Goal: Task Accomplishment & Management: Manage account settings

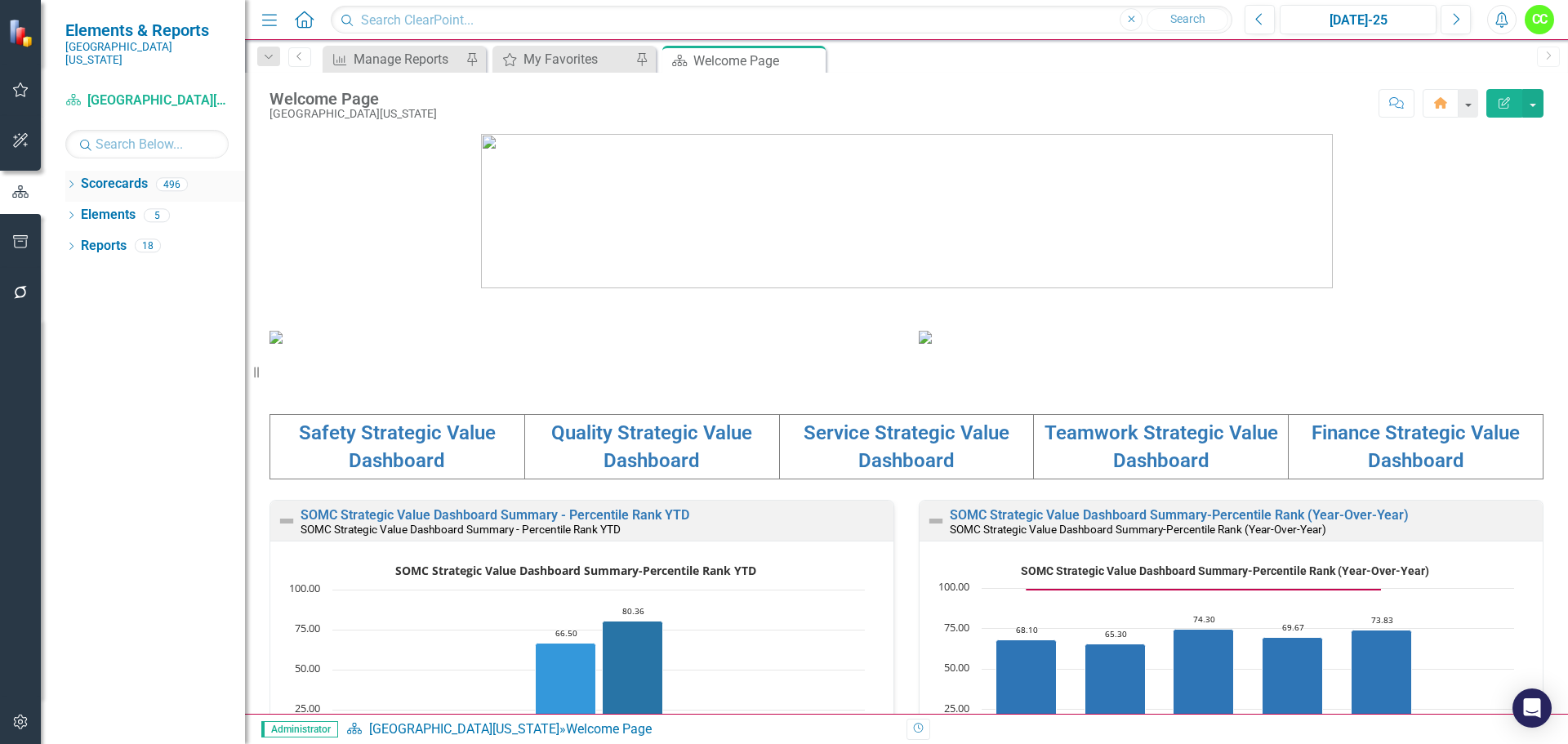
click at [74, 181] on icon "Dropdown" at bounding box center [71, 185] width 11 height 9
click at [26, 237] on icon "button" at bounding box center [20, 241] width 17 height 13
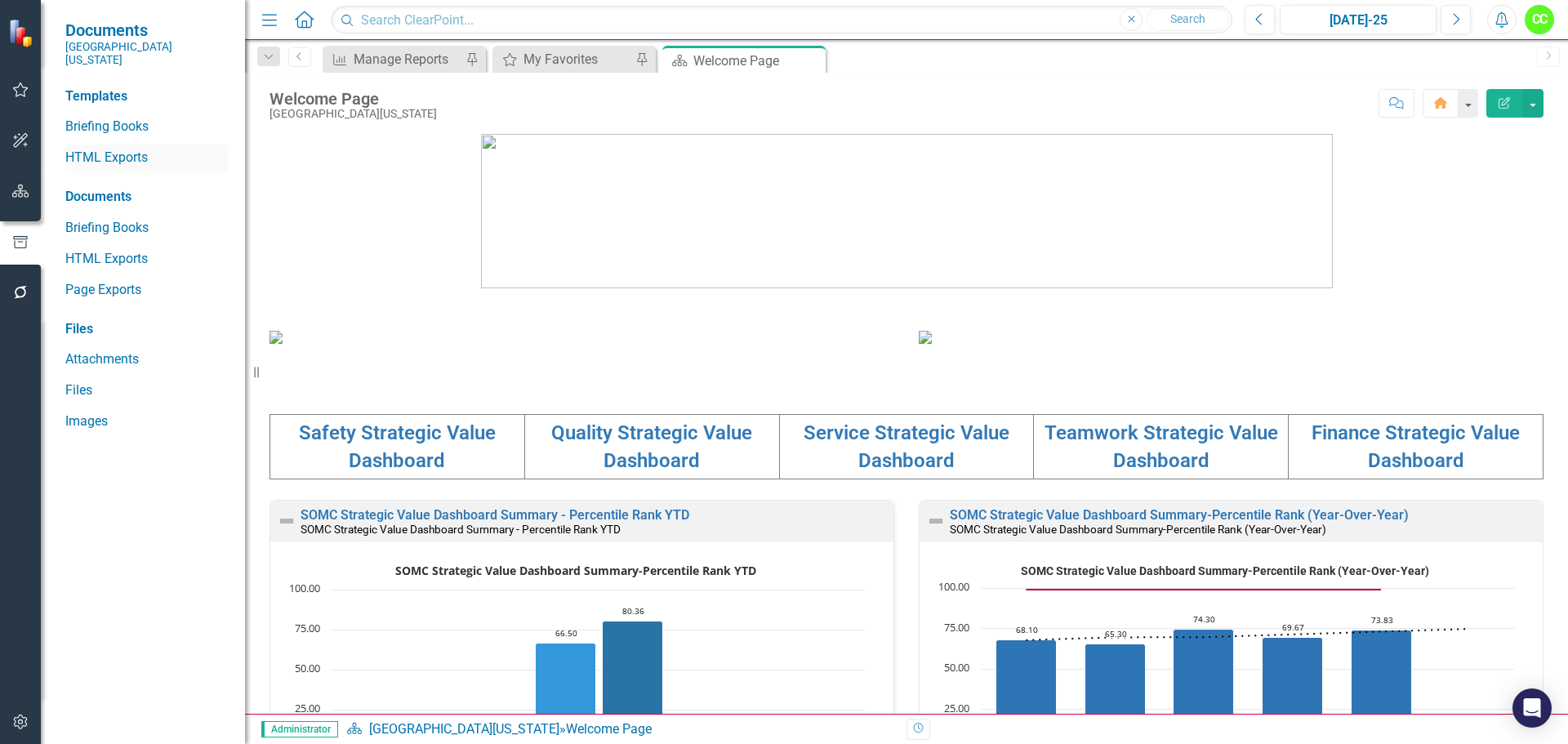
click at [118, 153] on link "HTML Exports" at bounding box center [147, 157] width 163 height 19
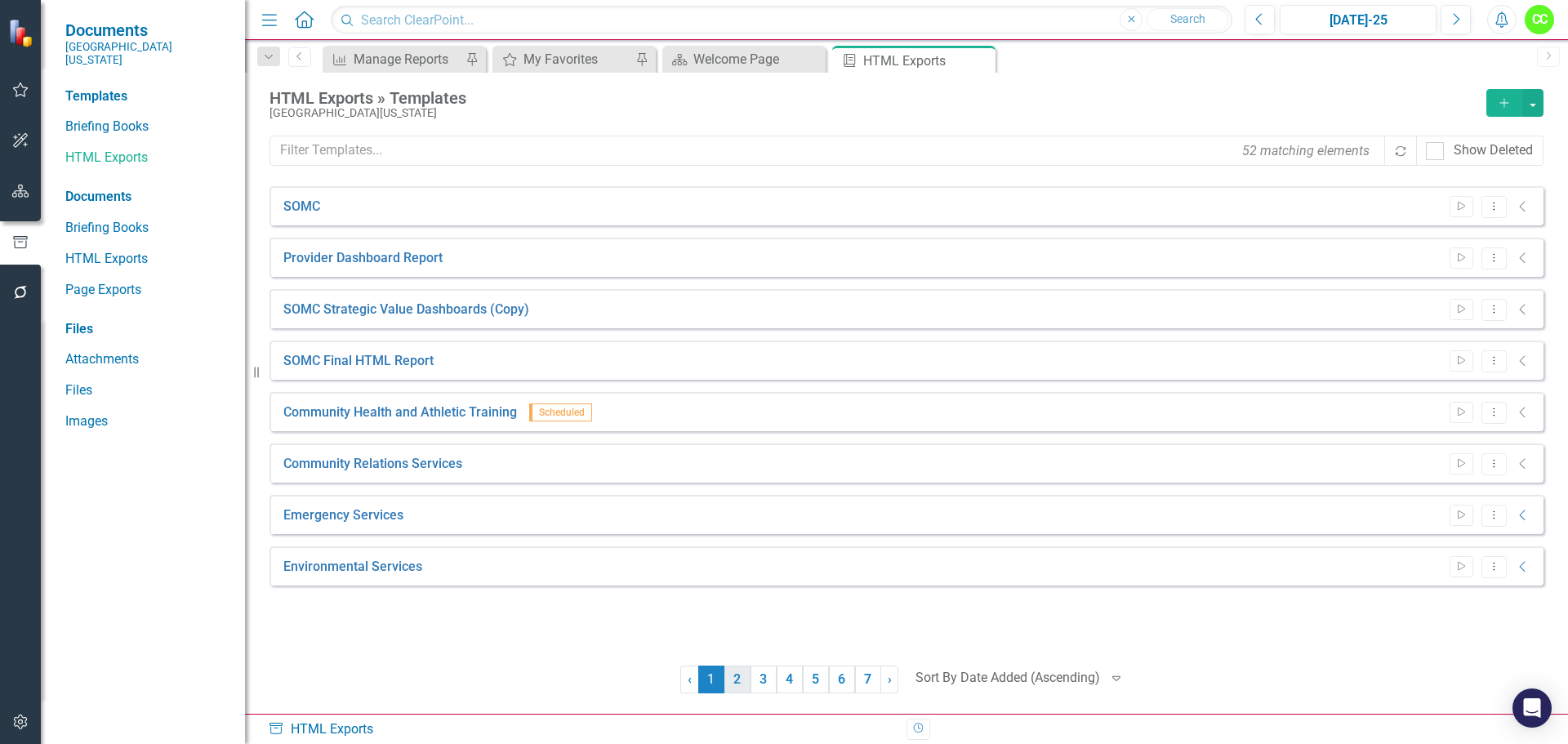
click at [736, 691] on link "2" at bounding box center [738, 679] width 26 height 27
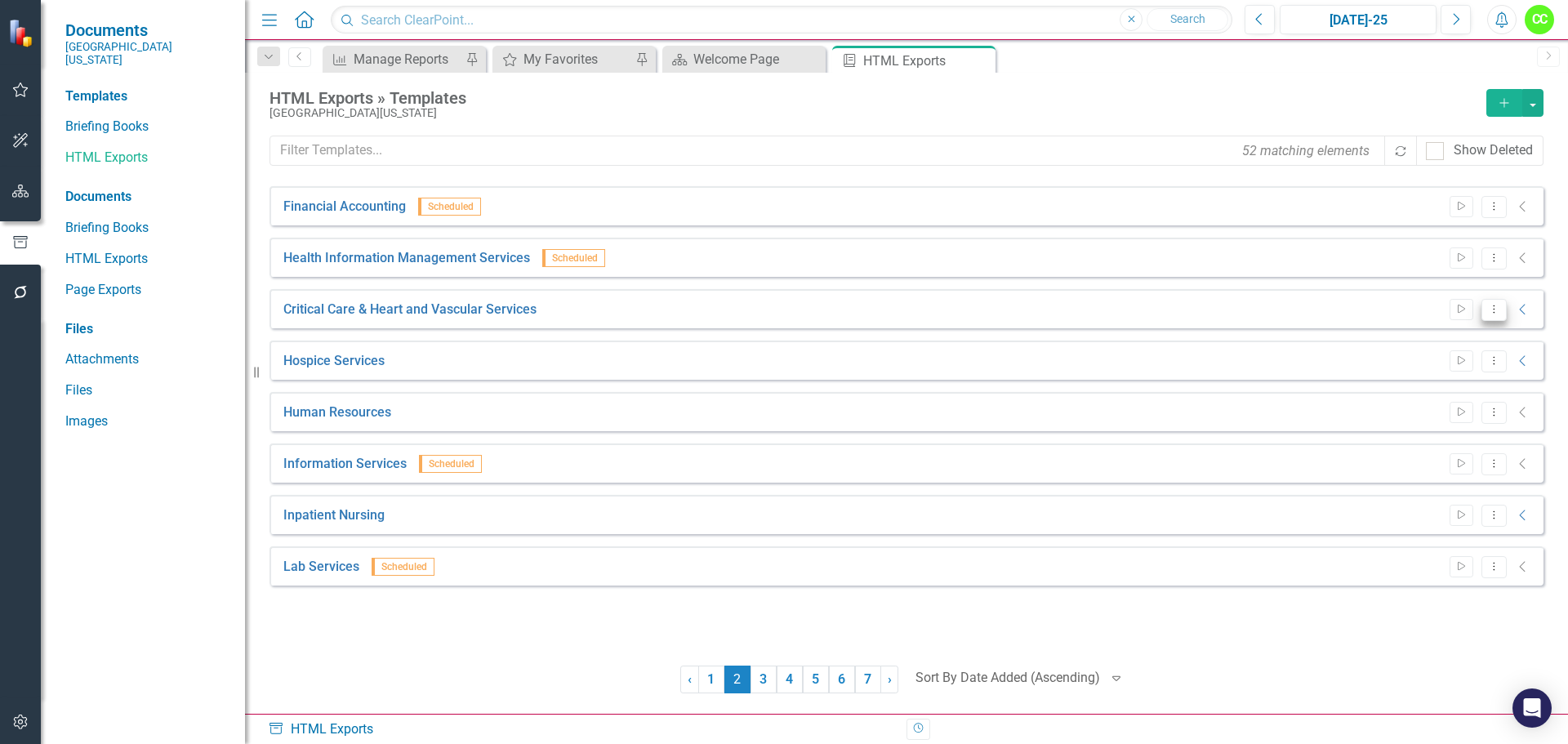
click at [1504, 301] on button "Dropdown Menu" at bounding box center [1494, 310] width 26 height 22
click at [1402, 400] on link "Edit Edit Template" at bounding box center [1430, 397] width 151 height 30
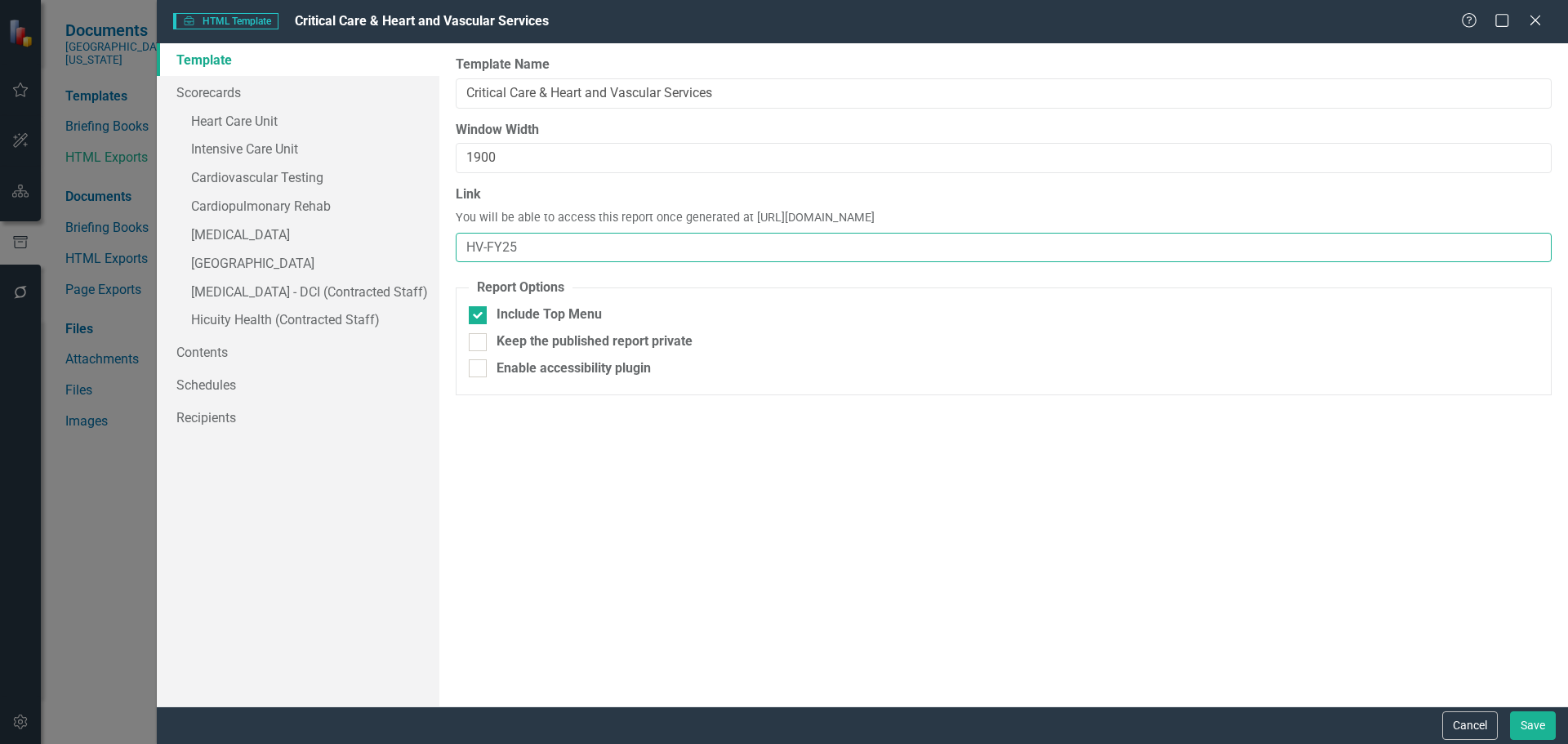
click at [532, 248] on input "HV-FY25" at bounding box center [1004, 248] width 1097 height 30
type input "HV"
click at [1518, 713] on button "Save" at bounding box center [1534, 725] width 46 height 28
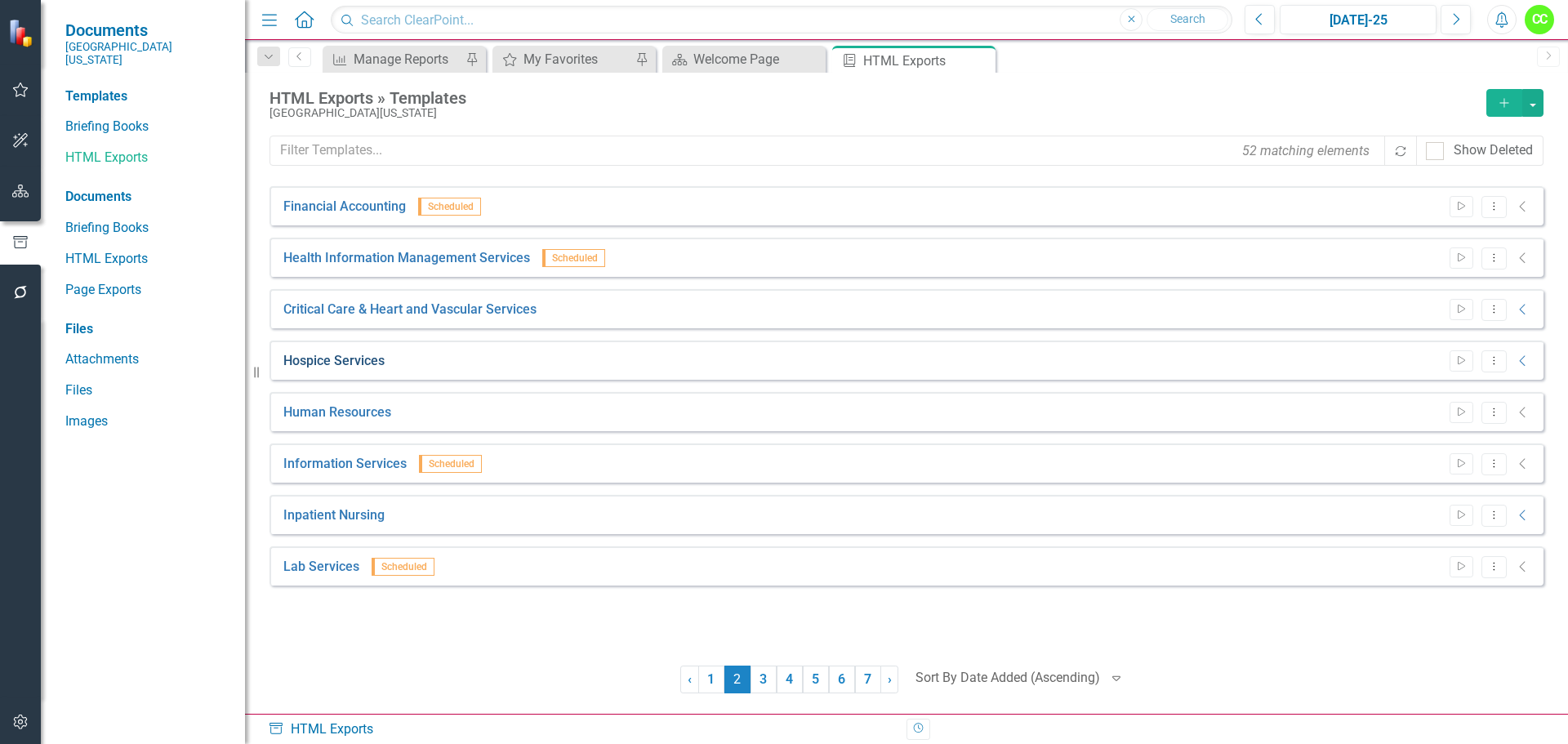
click at [325, 359] on link "Hospice Services" at bounding box center [334, 361] width 102 height 19
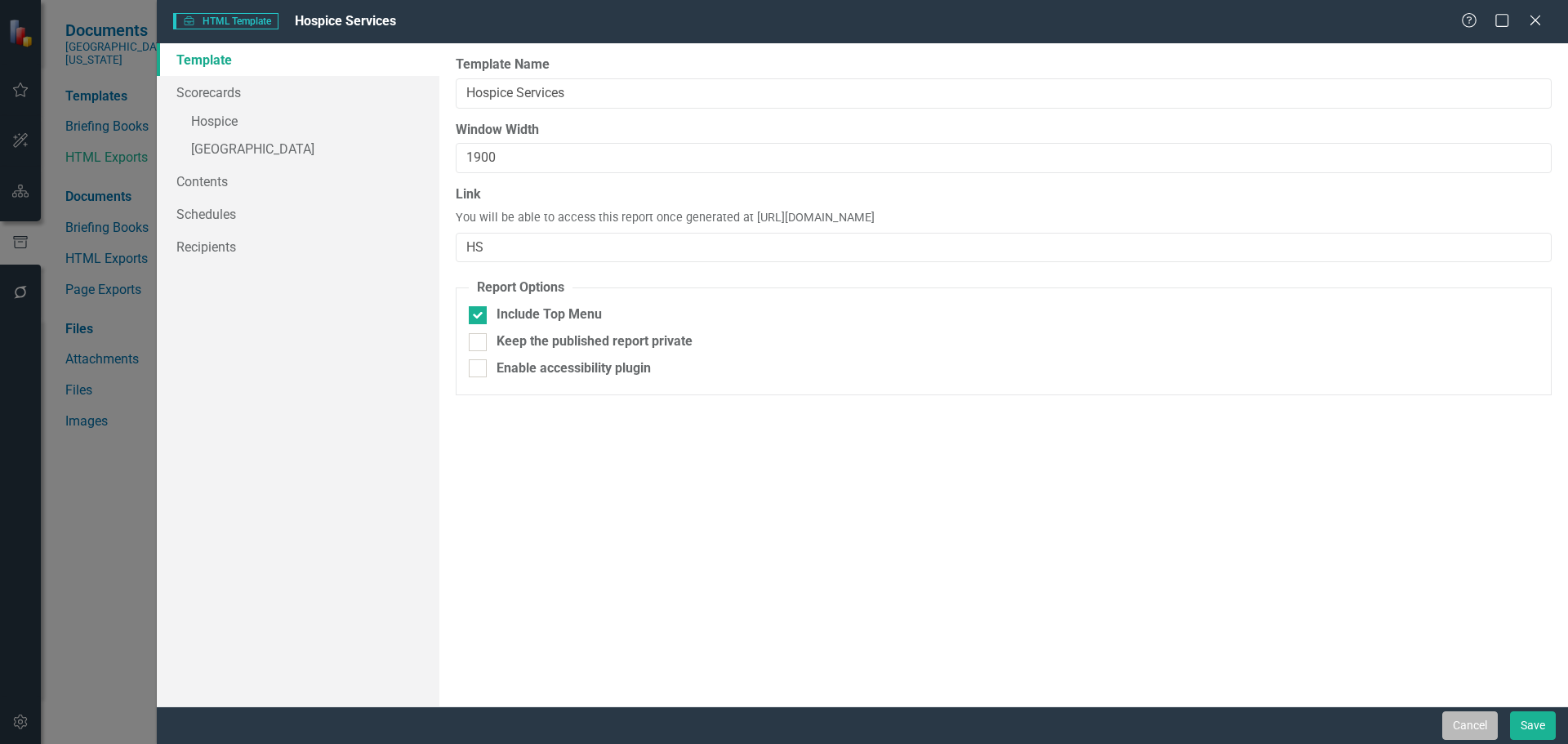
click at [1448, 720] on button "Cancel" at bounding box center [1470, 725] width 56 height 28
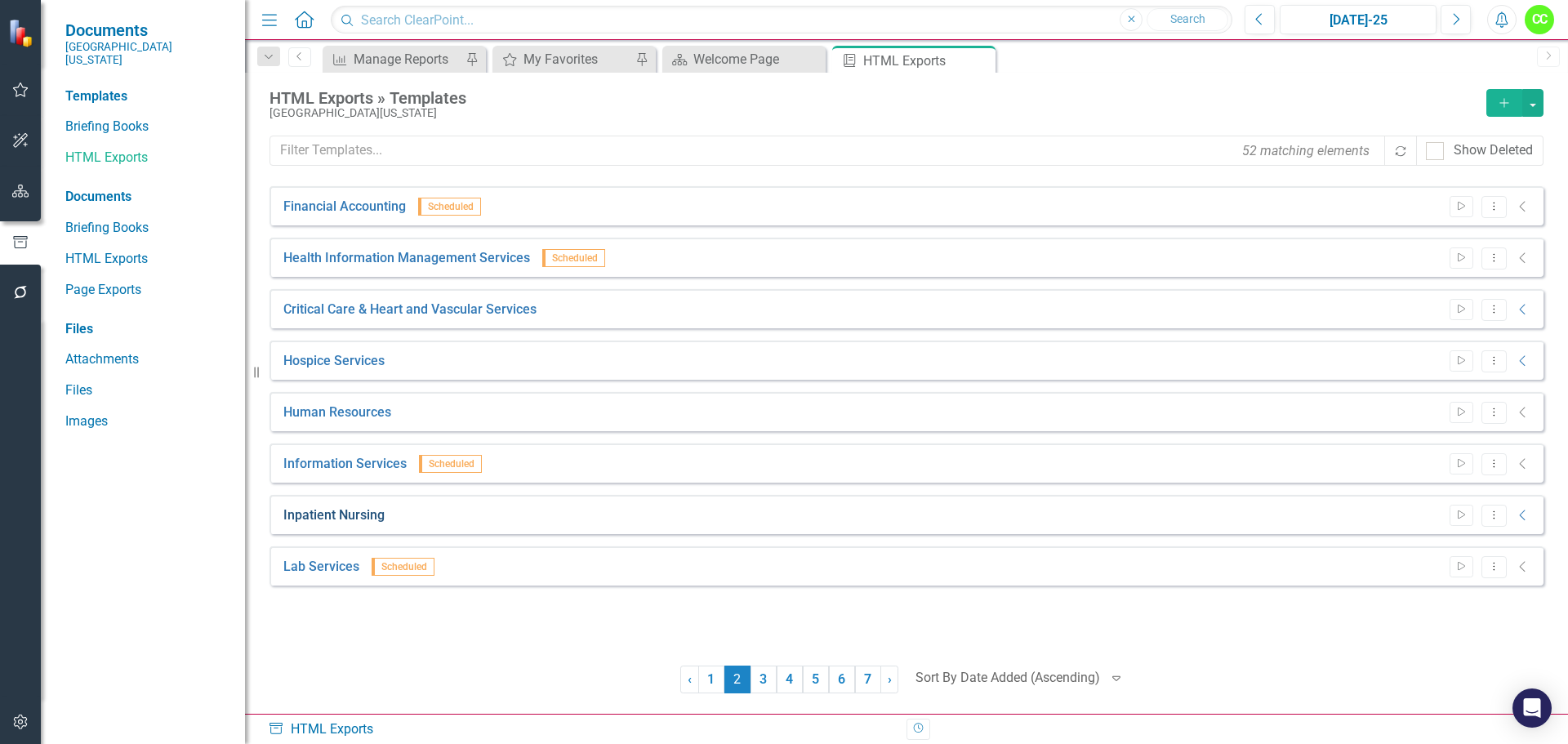
click at [323, 511] on link "Inpatient Nursing" at bounding box center [334, 515] width 102 height 19
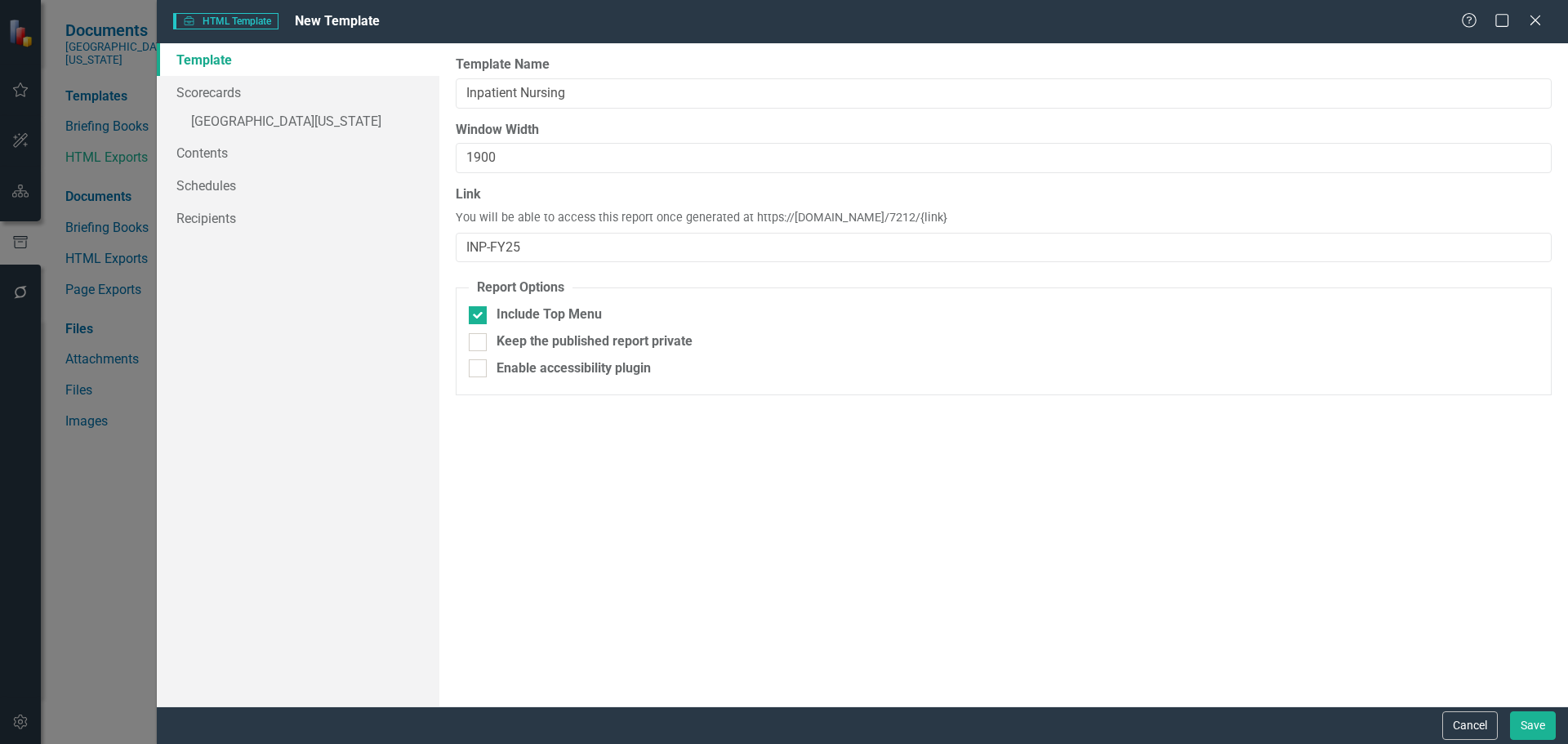
type input "Inpatient Nursing"
type input "1900"
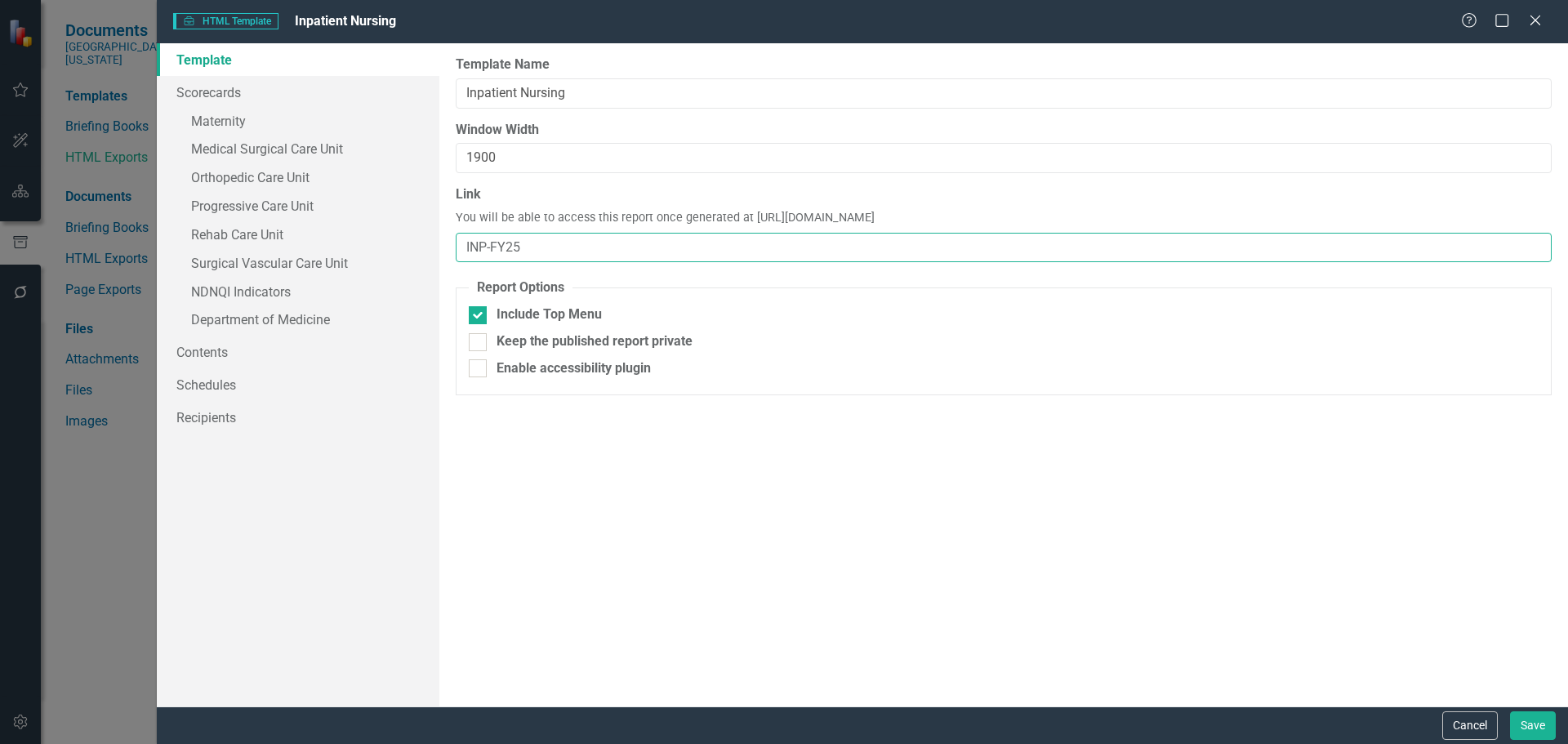
click at [543, 247] on input "INP-FY25" at bounding box center [1004, 248] width 1097 height 30
type input "INP"
drag, startPoint x: 1537, startPoint y: 717, endPoint x: 1513, endPoint y: 718, distance: 24.0
click at [1538, 717] on button "Save" at bounding box center [1534, 725] width 46 height 28
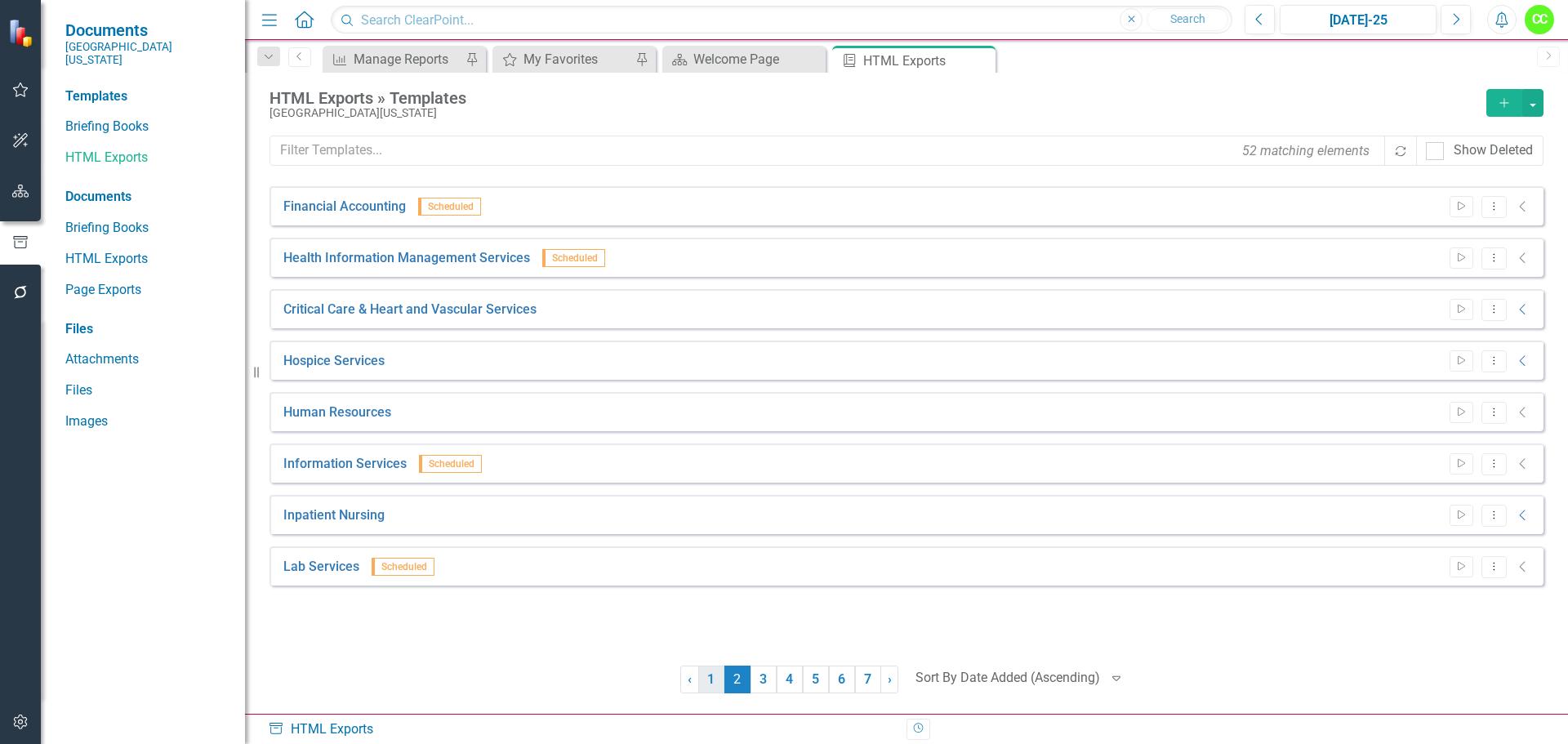
click at [719, 676] on link "1" at bounding box center [712, 679] width 26 height 27
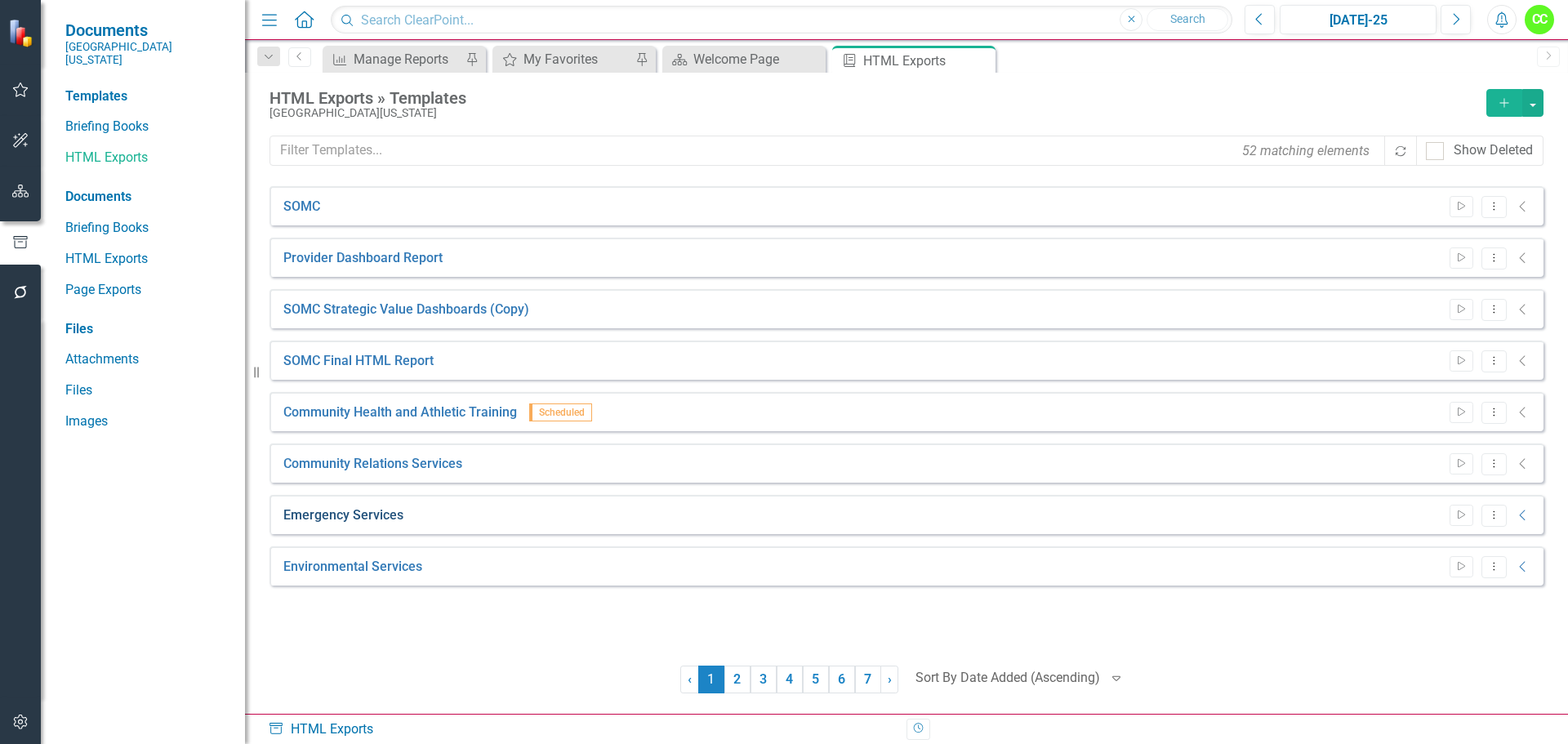
click at [349, 517] on link "Emergency Services" at bounding box center [343, 515] width 120 height 19
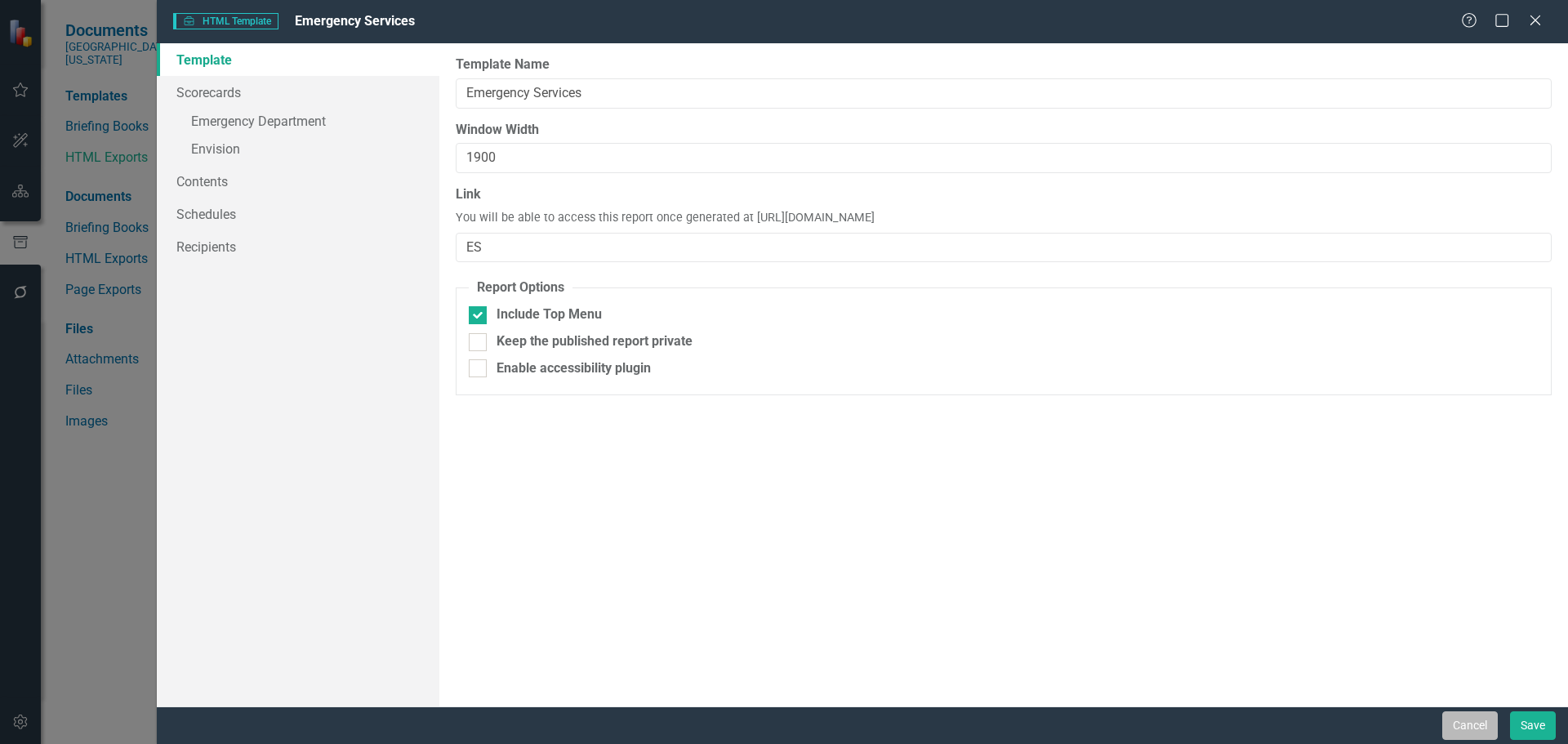
click at [1464, 739] on button "Cancel" at bounding box center [1470, 725] width 56 height 28
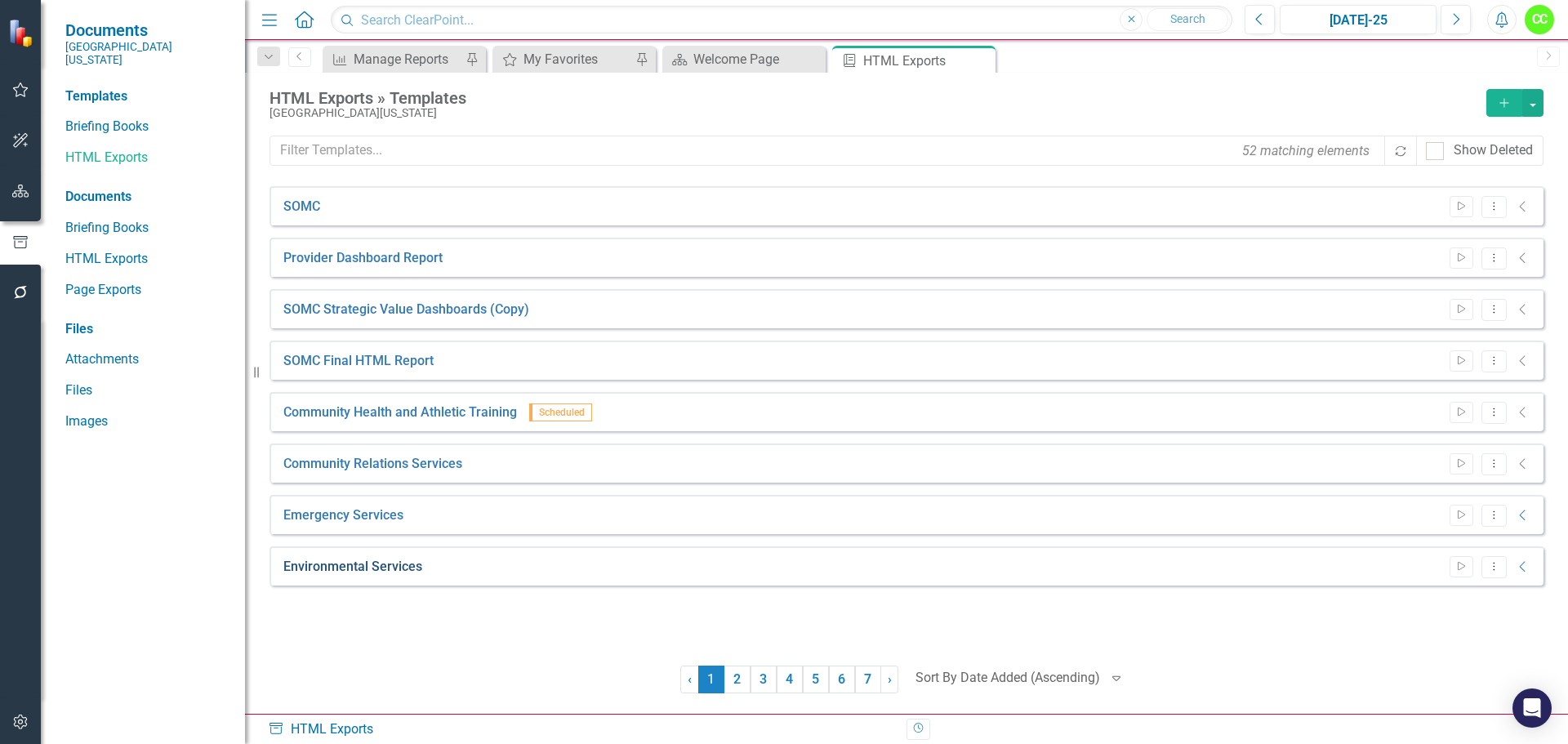
click at [399, 565] on link "Environmental Services" at bounding box center [352, 567] width 139 height 19
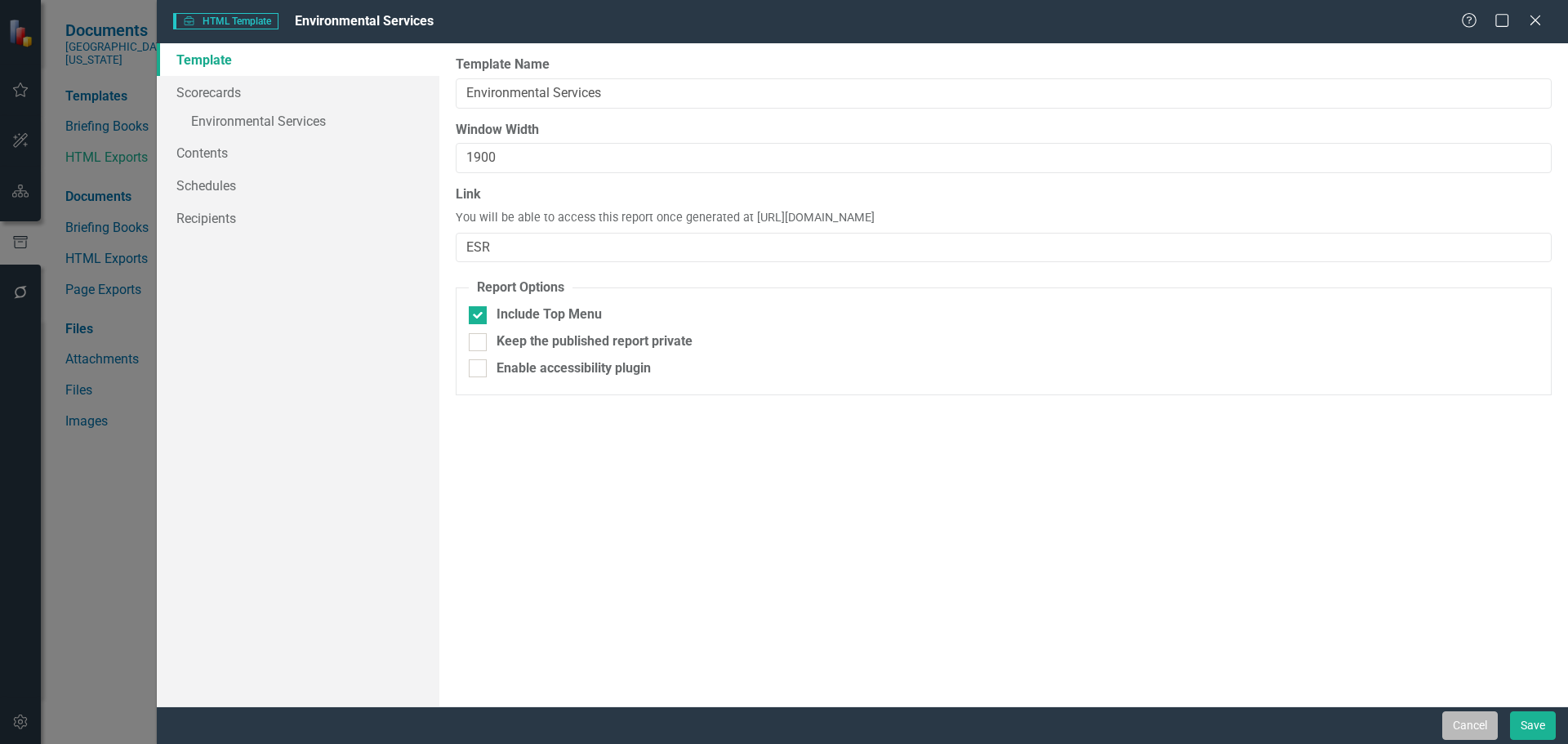
click at [1473, 725] on button "Cancel" at bounding box center [1470, 725] width 56 height 28
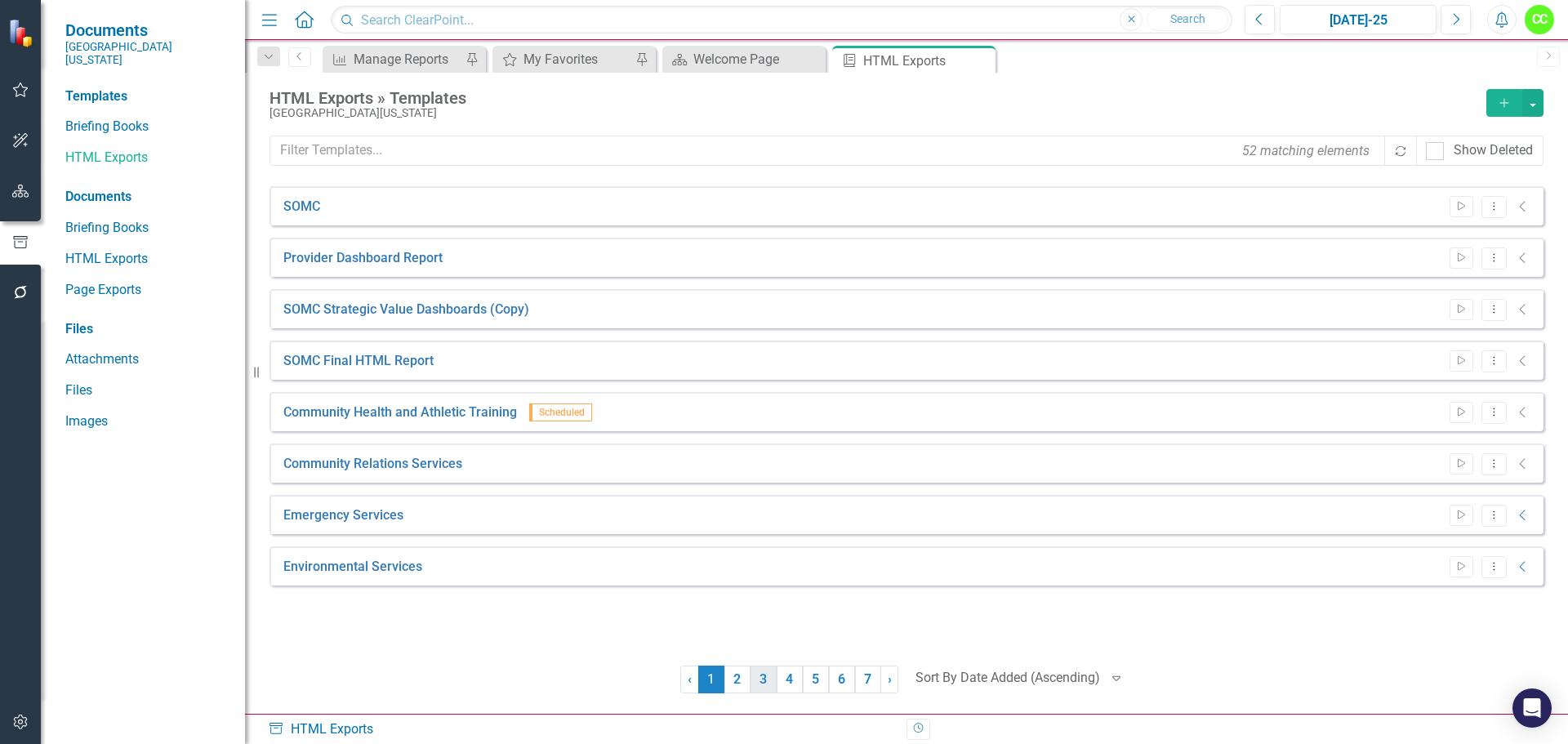
click at [768, 677] on link "3" at bounding box center [764, 679] width 26 height 27
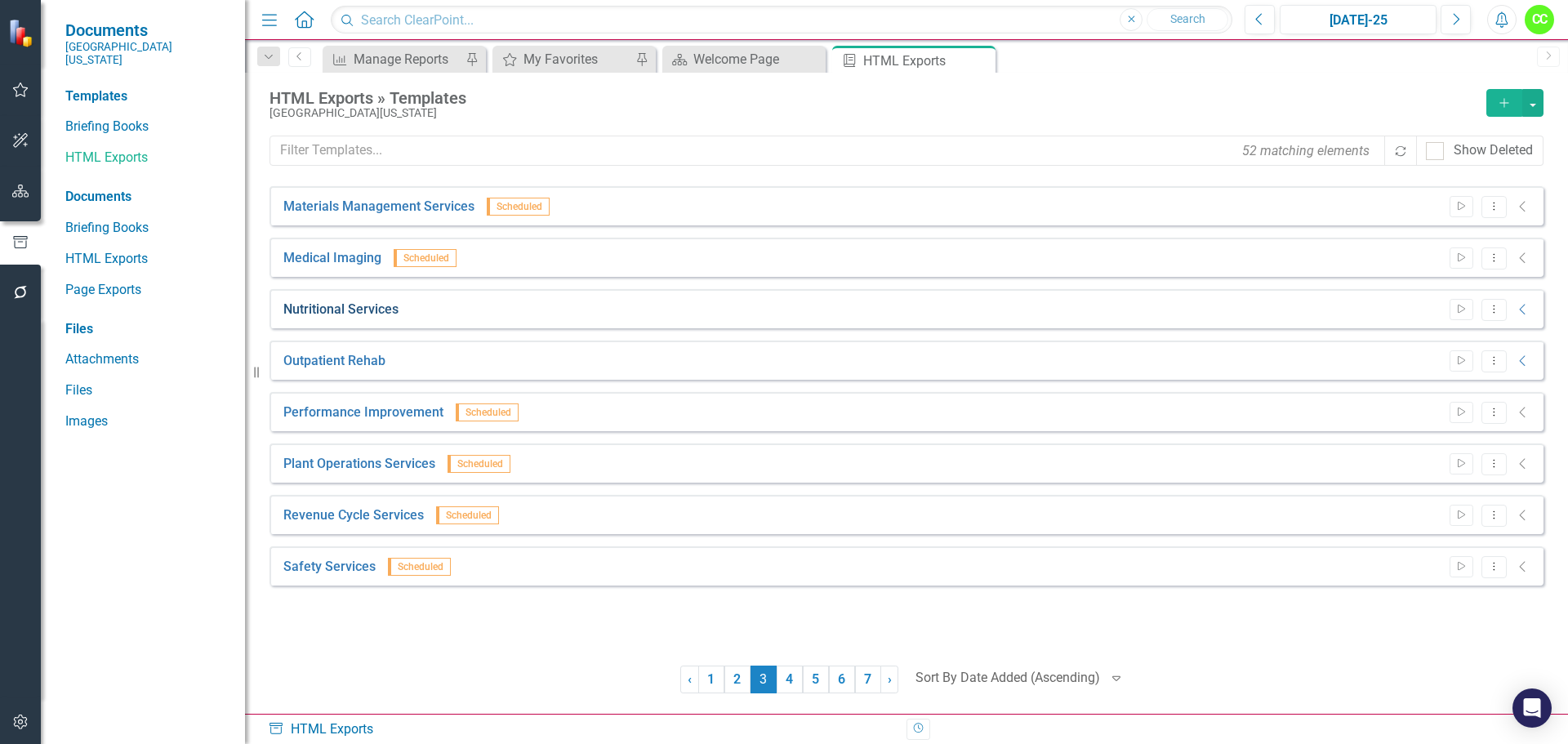
click at [326, 305] on link "Nutritional Services" at bounding box center [341, 309] width 115 height 19
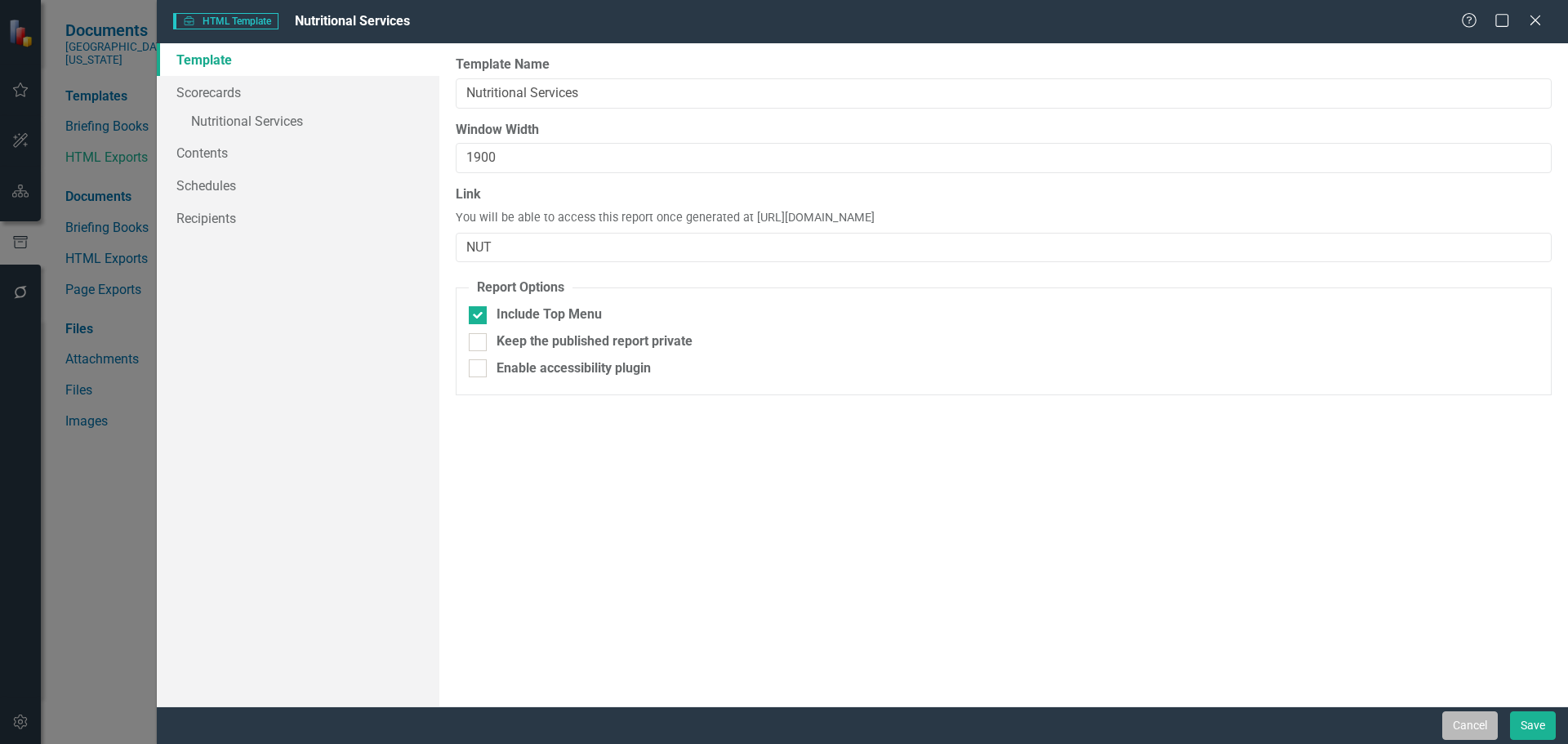
click at [1456, 720] on button "Cancel" at bounding box center [1470, 725] width 56 height 28
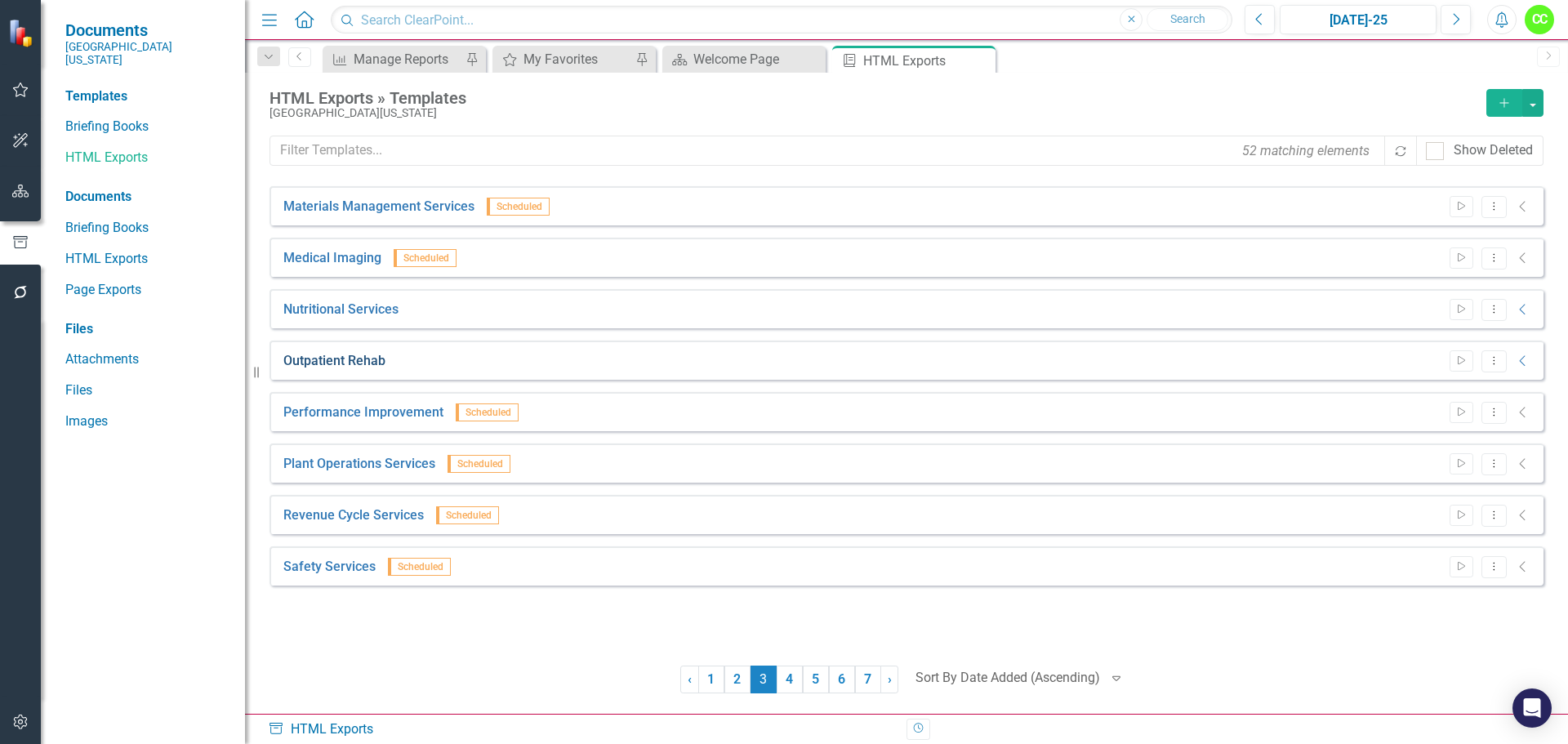
click at [328, 364] on link "Outpatient Rehab" at bounding box center [335, 361] width 102 height 19
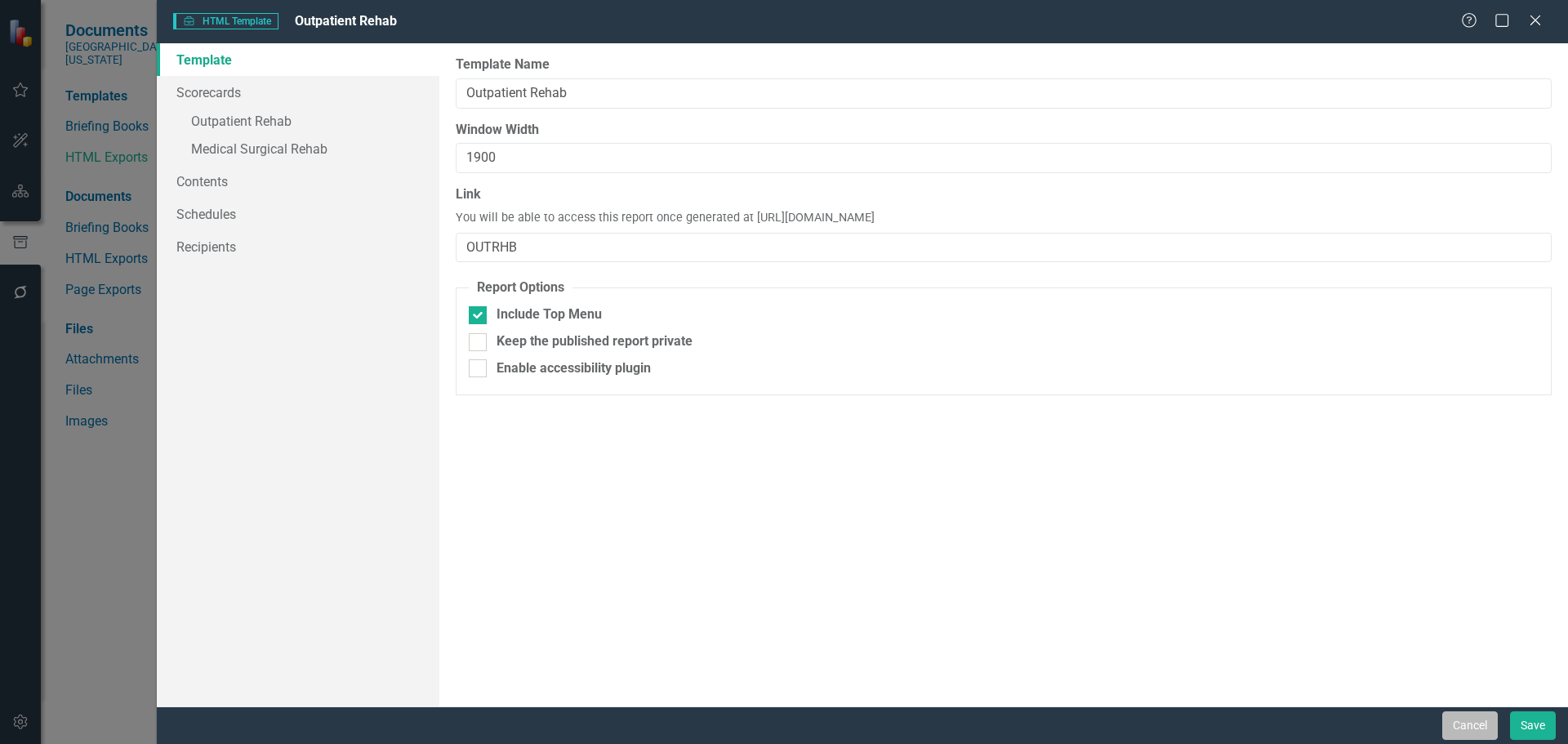
click at [1456, 727] on button "Cancel" at bounding box center [1470, 725] width 56 height 28
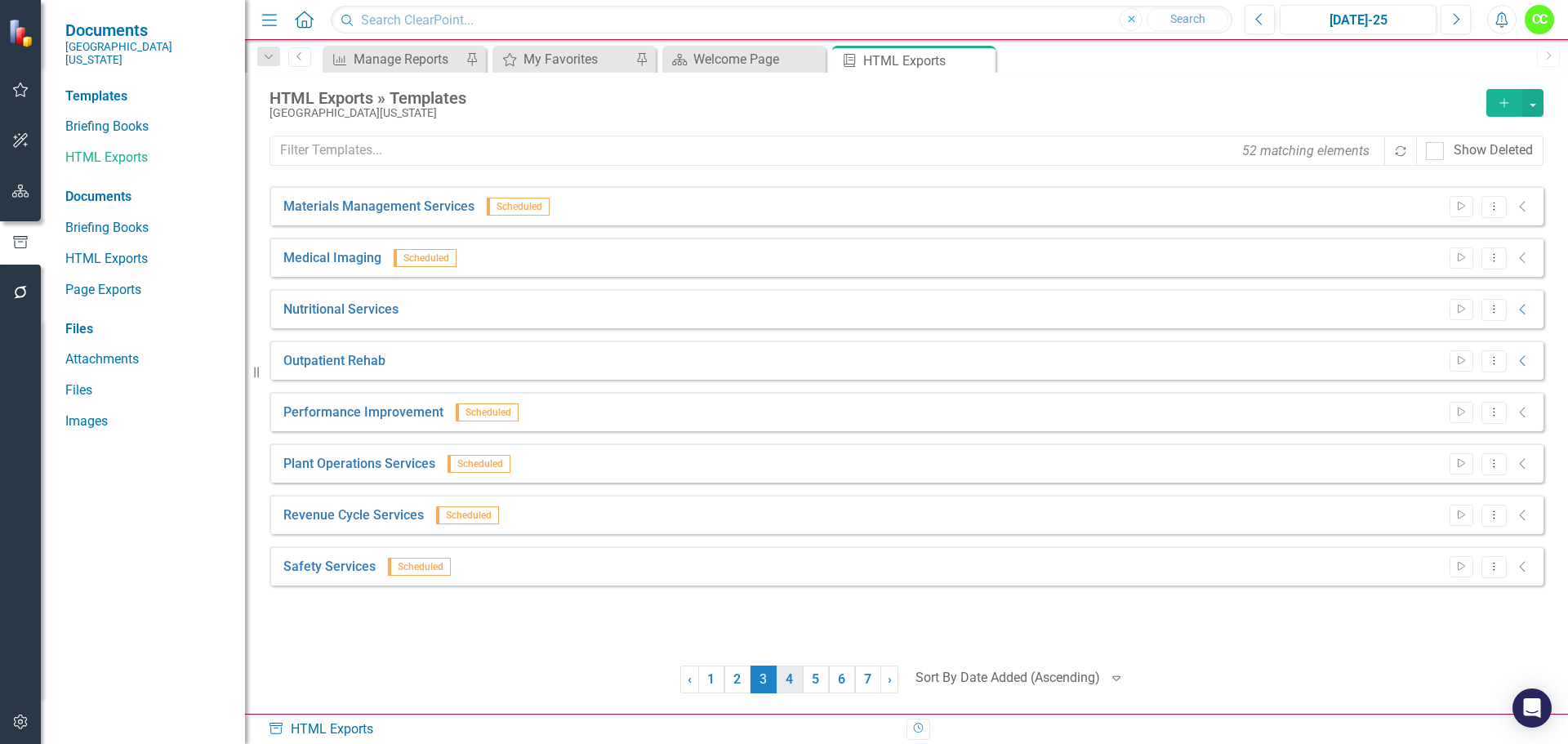
click at [791, 685] on link "4" at bounding box center [790, 679] width 26 height 27
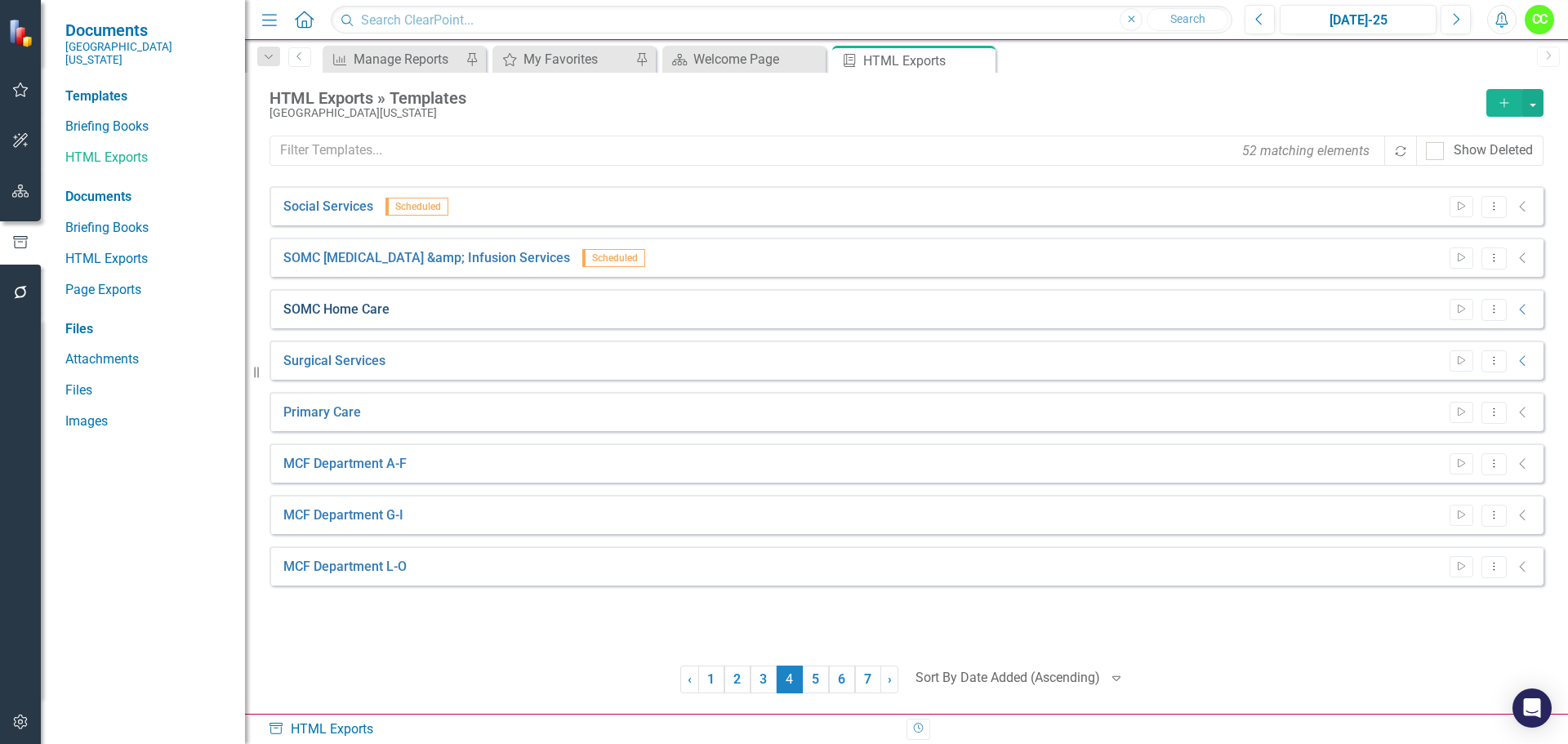
click at [341, 305] on link "SOMC Home Care" at bounding box center [336, 309] width 106 height 19
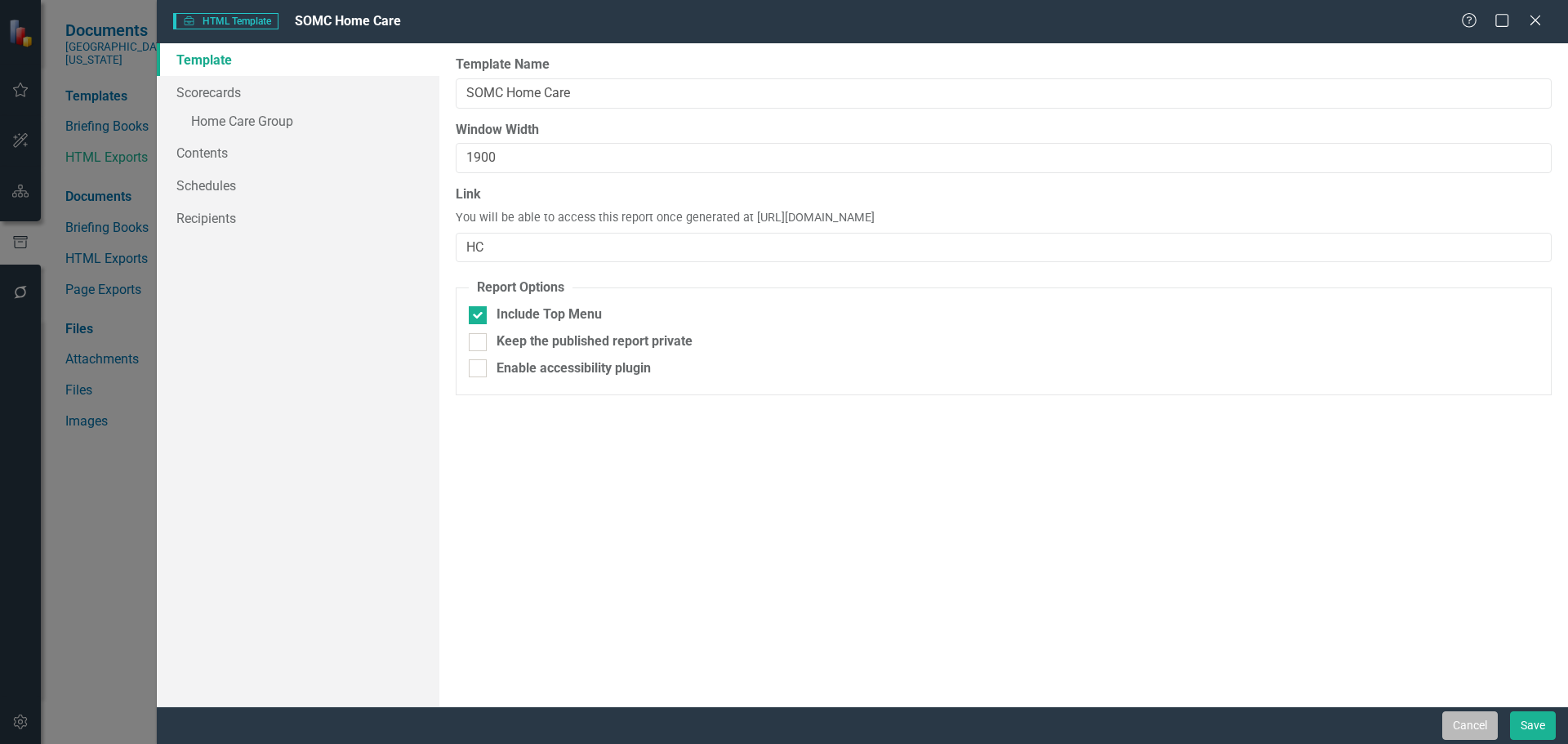
click at [1446, 725] on button "Cancel" at bounding box center [1470, 725] width 56 height 28
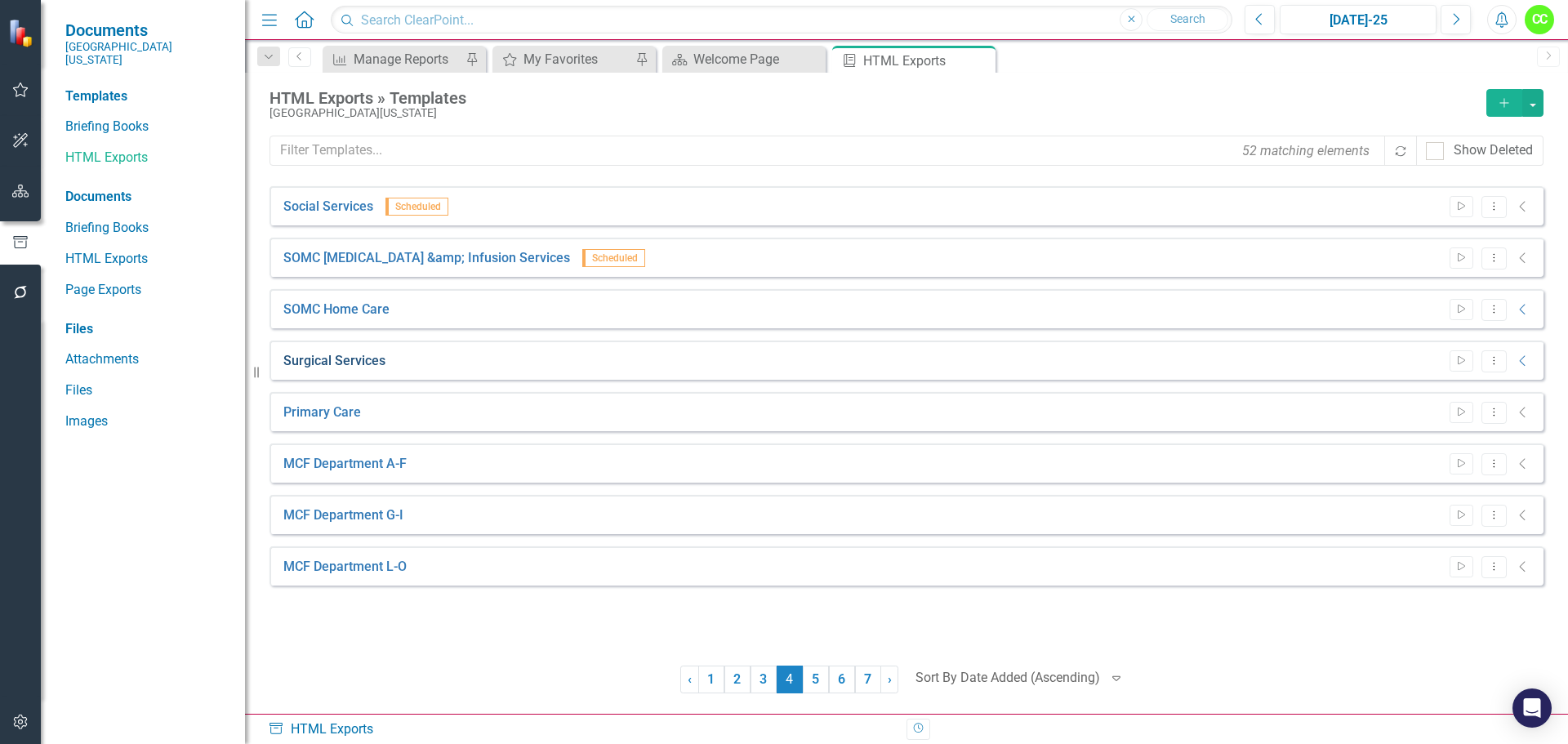
click at [364, 358] on link "Surgical Services" at bounding box center [335, 361] width 102 height 19
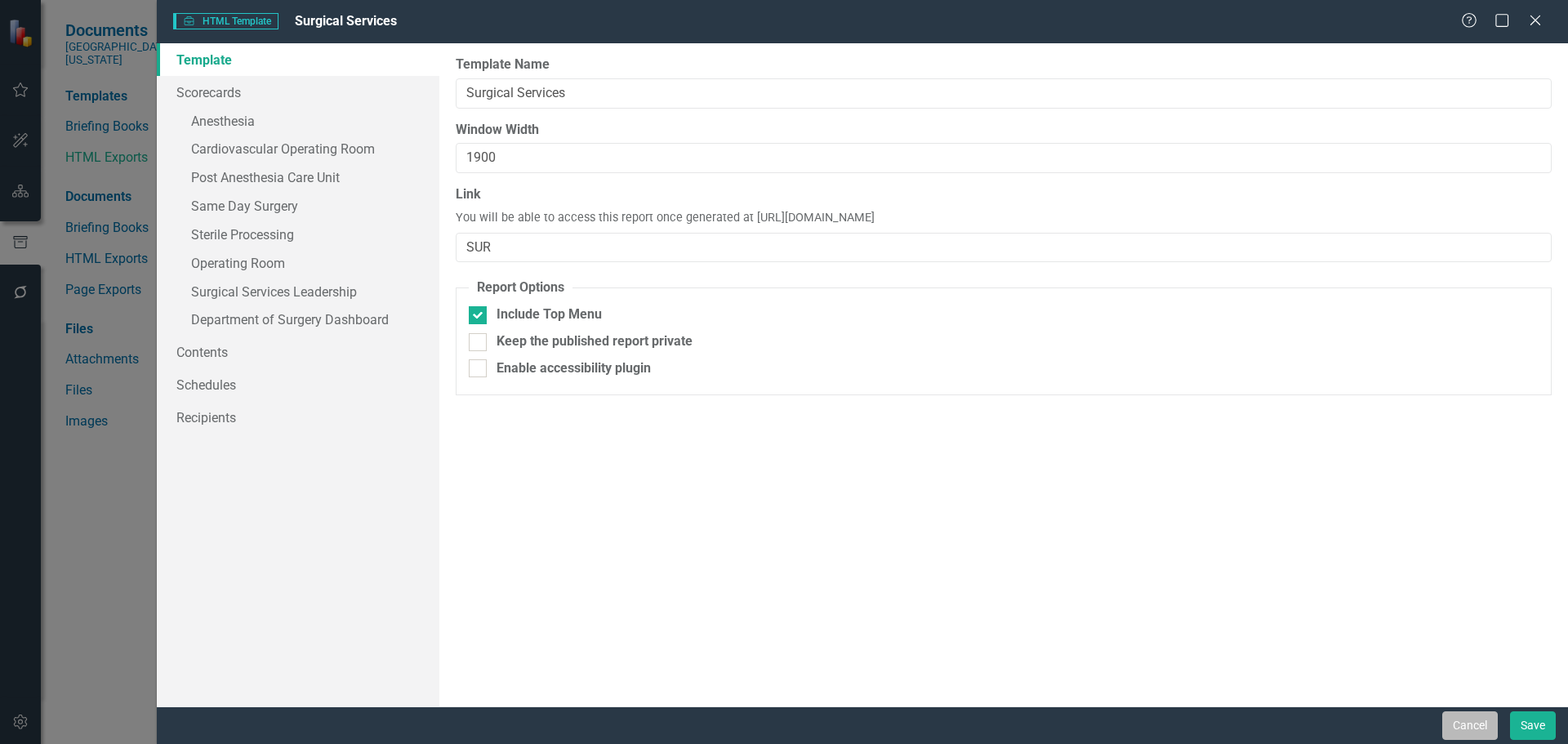
click at [1459, 728] on button "Cancel" at bounding box center [1470, 725] width 56 height 28
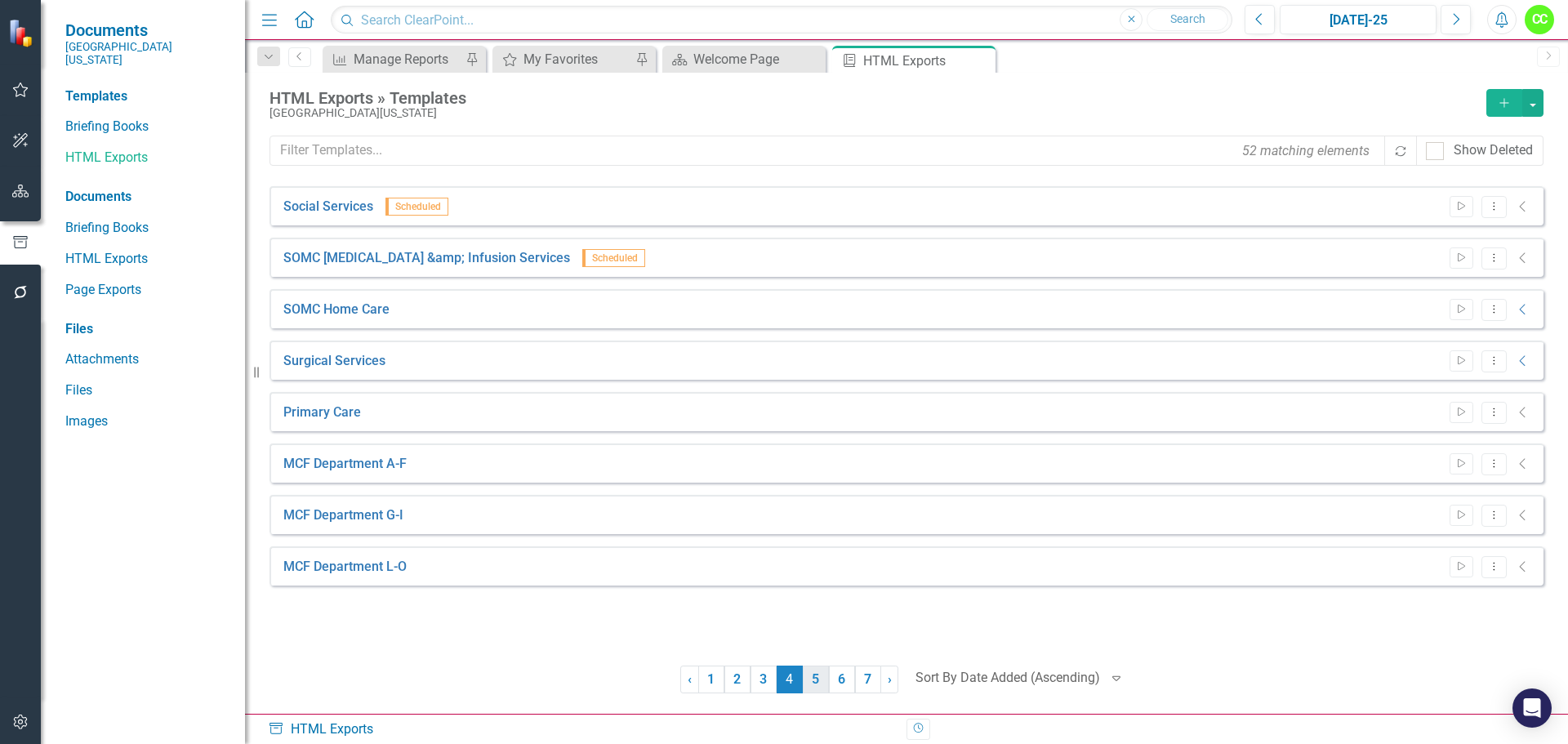
click at [814, 681] on link "5" at bounding box center [816, 679] width 26 height 27
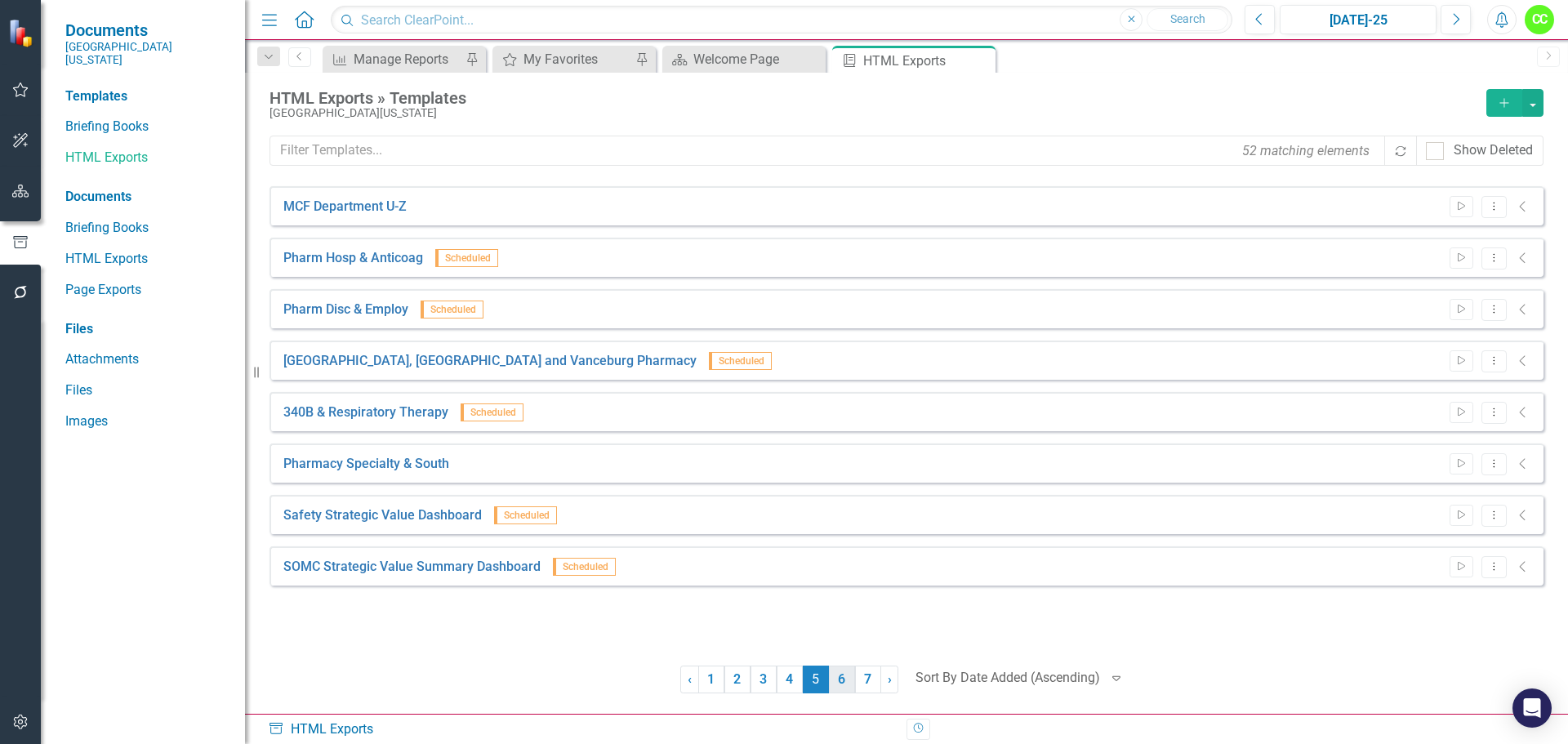
click at [837, 674] on link "6" at bounding box center [842, 679] width 26 height 27
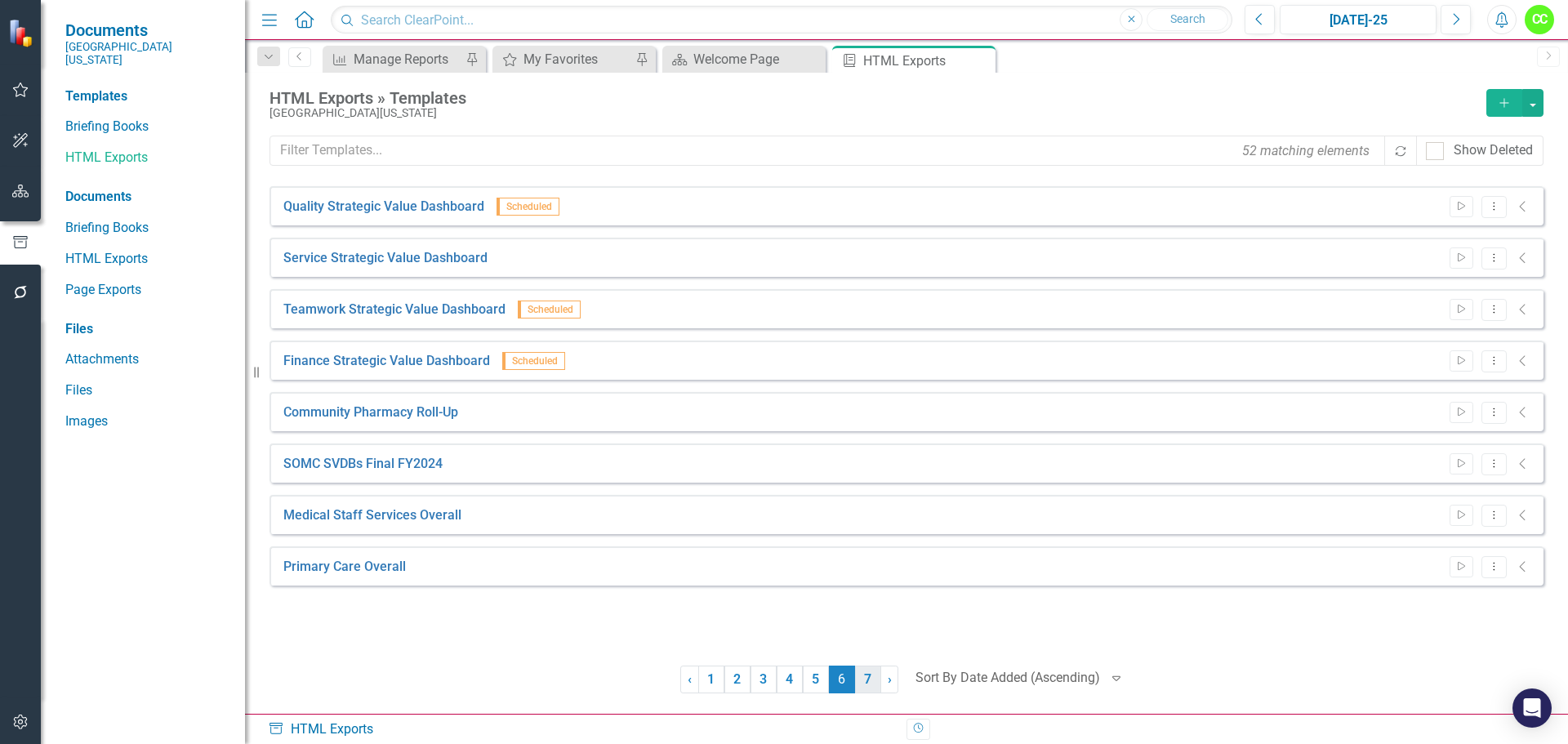
click at [867, 675] on link "7" at bounding box center [869, 679] width 26 height 27
